Goal: Find specific page/section: Find specific page/section

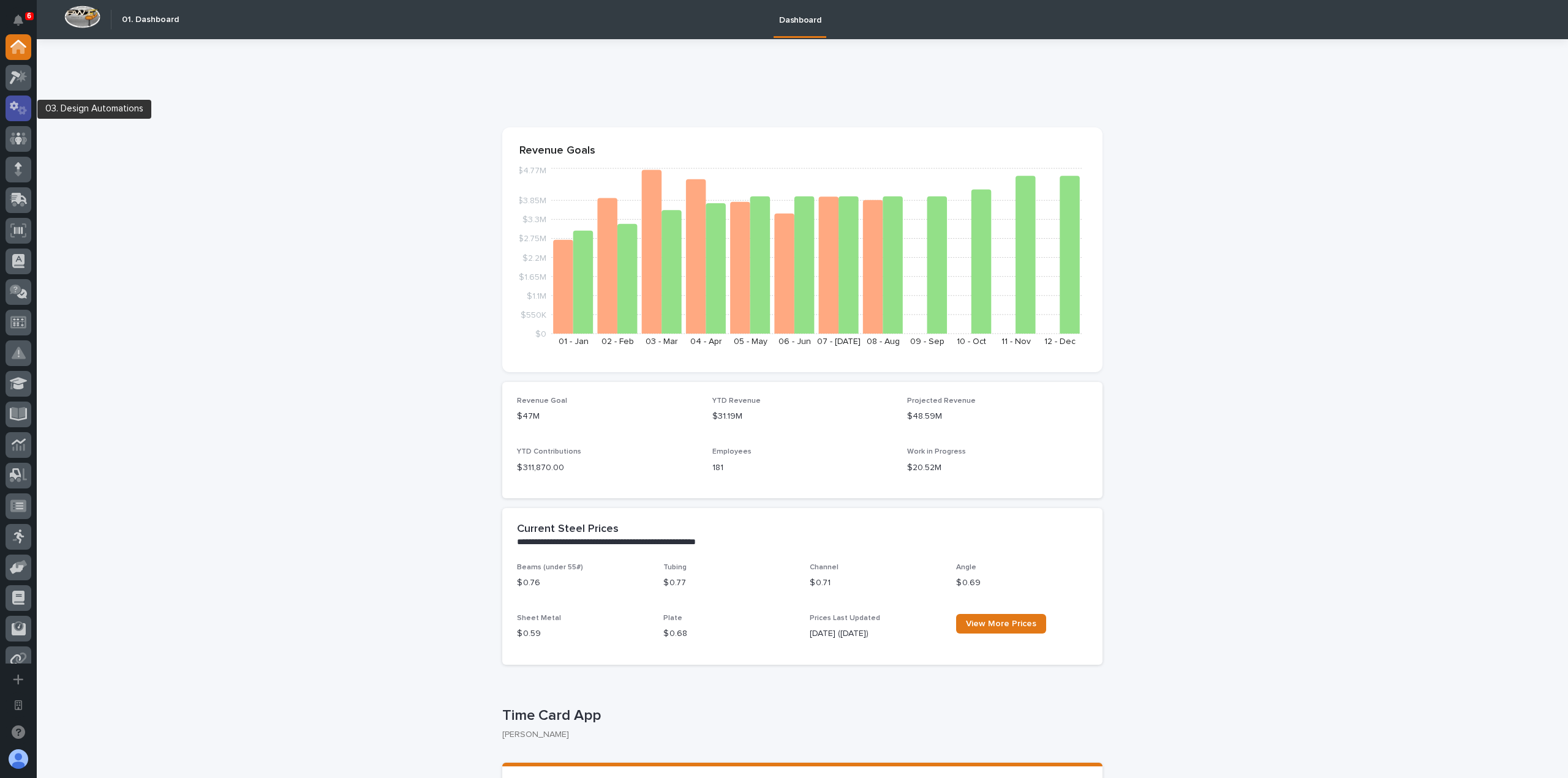
click at [19, 104] on icon at bounding box center [19, 108] width 18 height 14
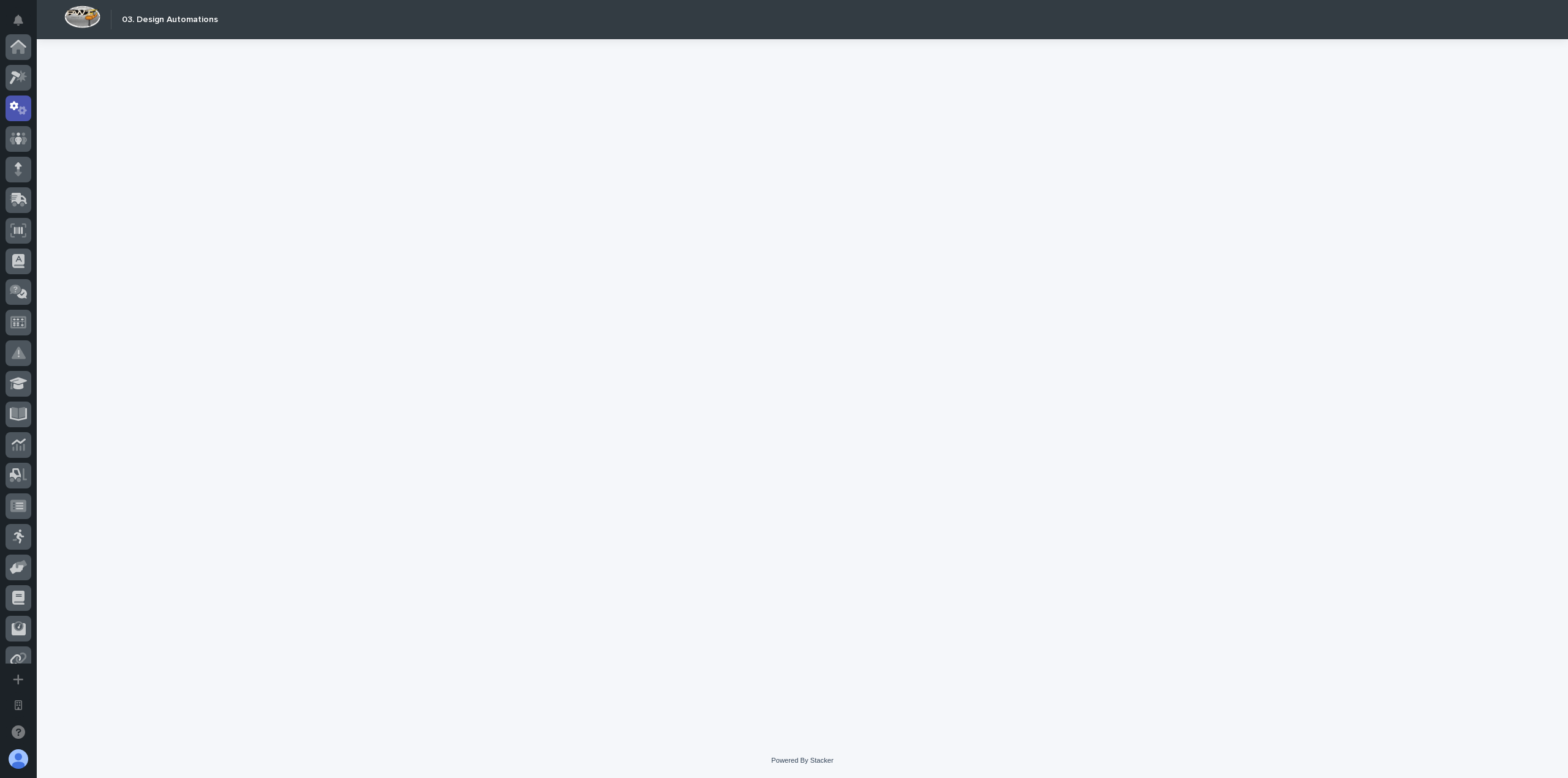
scroll to position [61, 0]
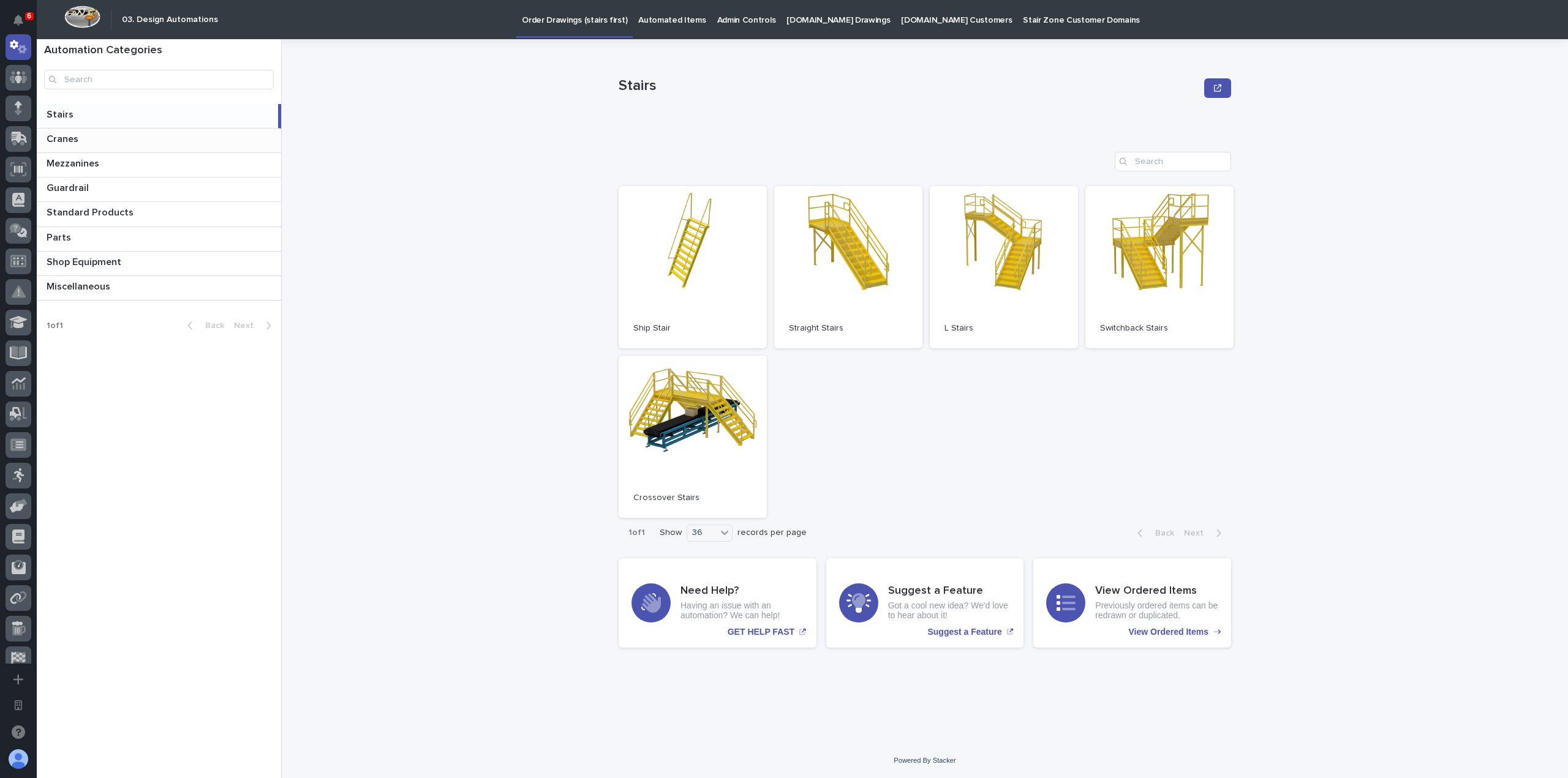
click at [116, 137] on p at bounding box center [161, 139] width 229 height 11
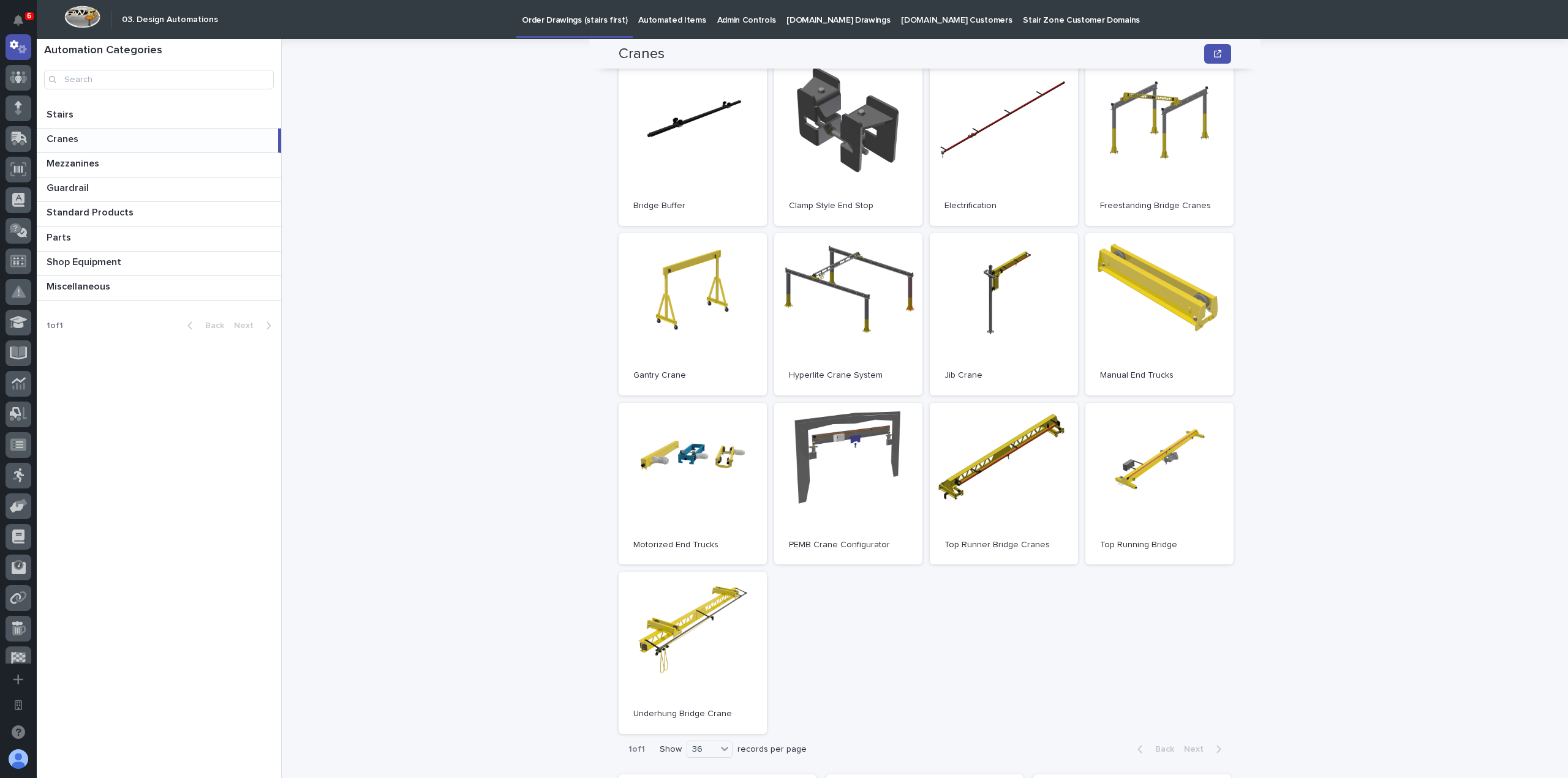
scroll to position [61, 0]
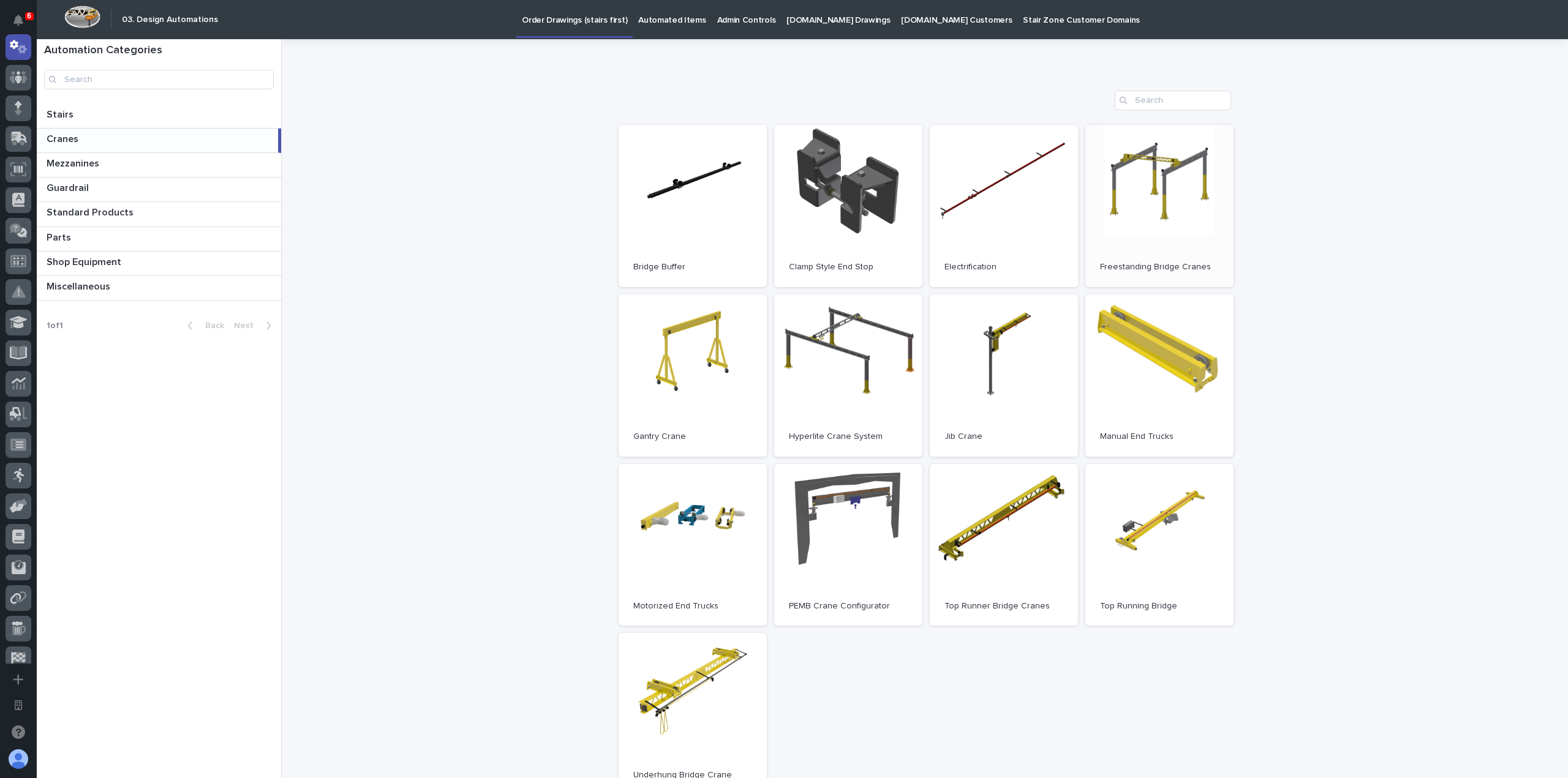
click at [1193, 208] on link "Open" at bounding box center [1159, 206] width 148 height 162
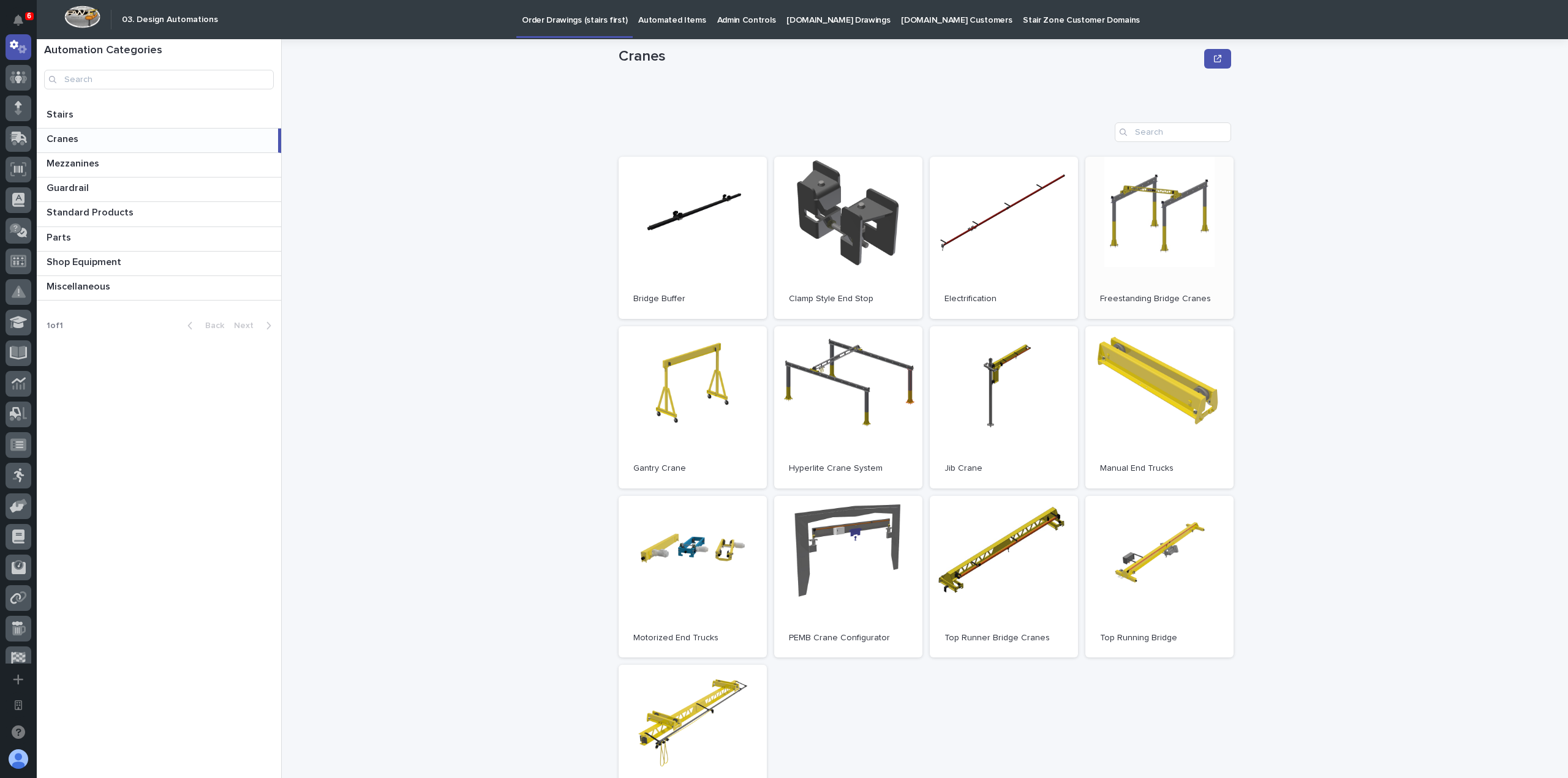
scroll to position [8, 0]
